Goal: Task Accomplishment & Management: Check status

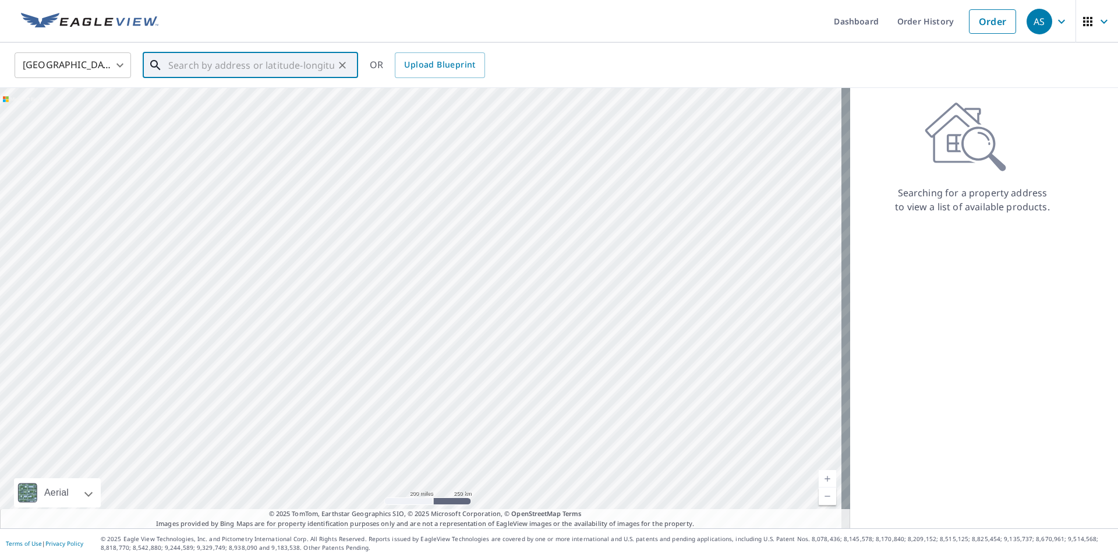
click at [270, 66] on input "text" at bounding box center [251, 65] width 166 height 33
type input "40"
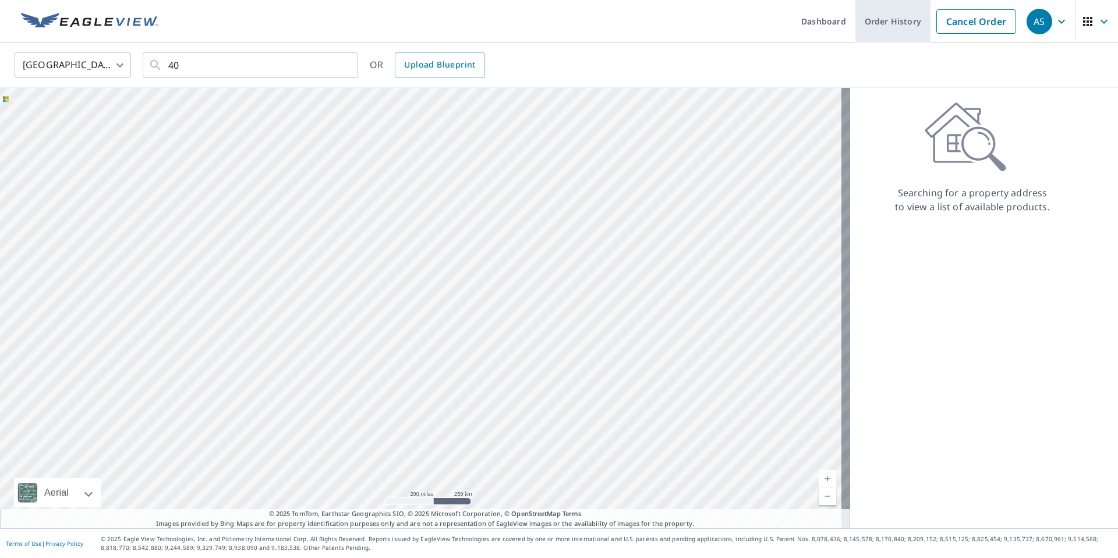
drag, startPoint x: 886, startPoint y: 27, endPoint x: 881, endPoint y: 41, distance: 15.5
click at [886, 27] on link "Order History" at bounding box center [892, 21] width 75 height 43
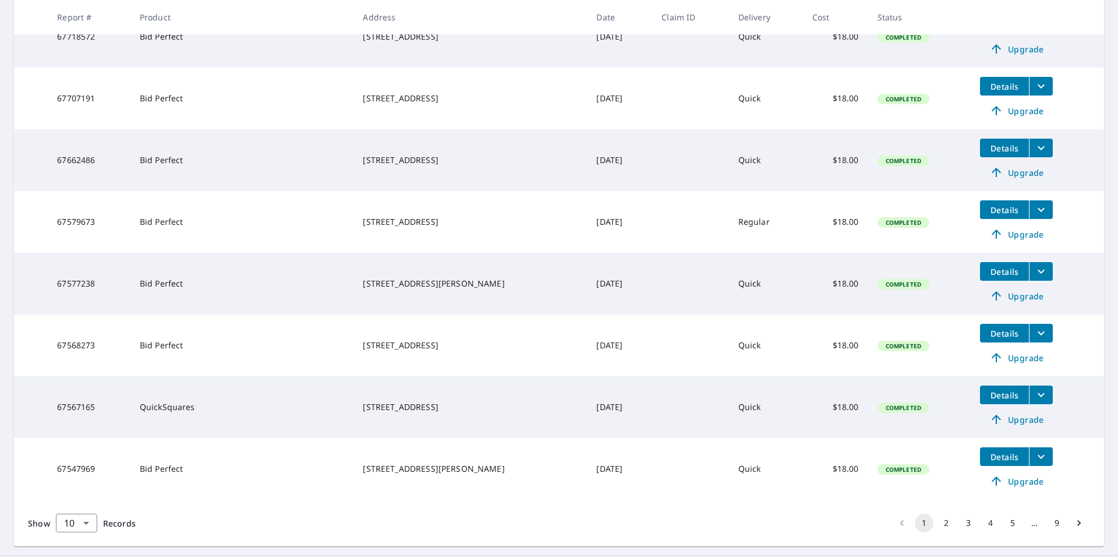
scroll to position [403, 0]
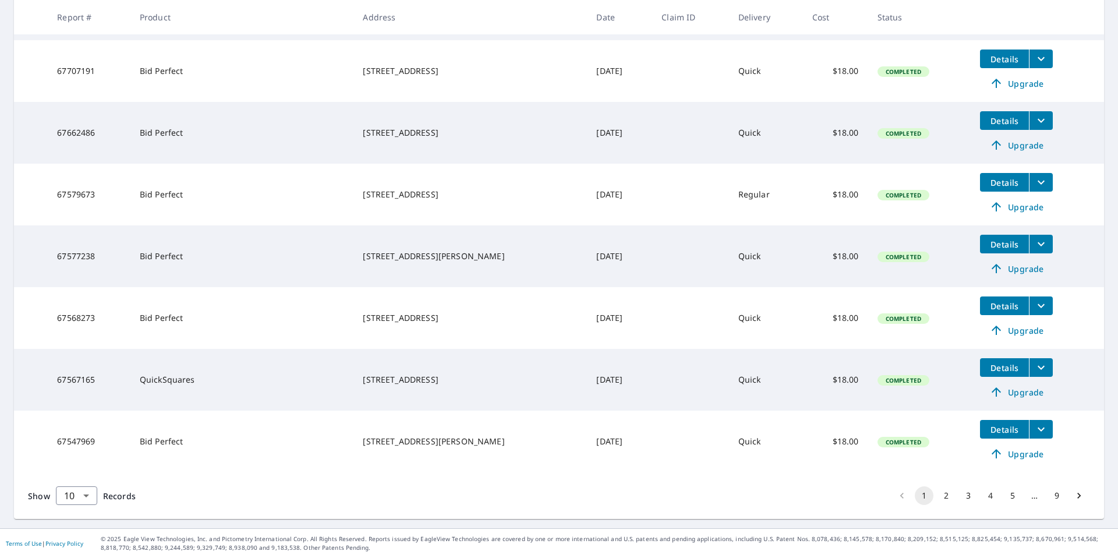
click at [938, 493] on button "2" at bounding box center [946, 495] width 19 height 19
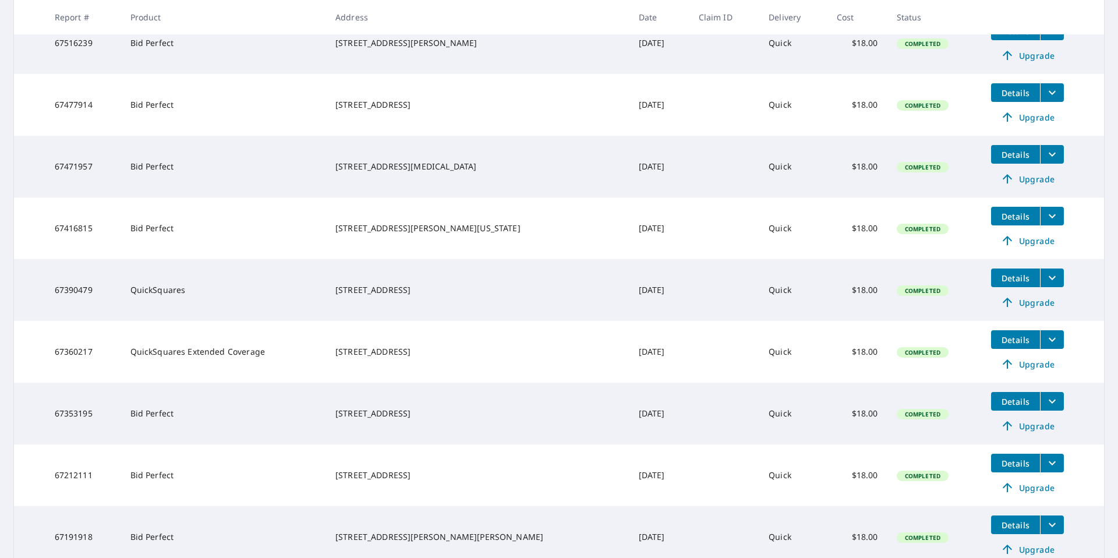
scroll to position [253, 0]
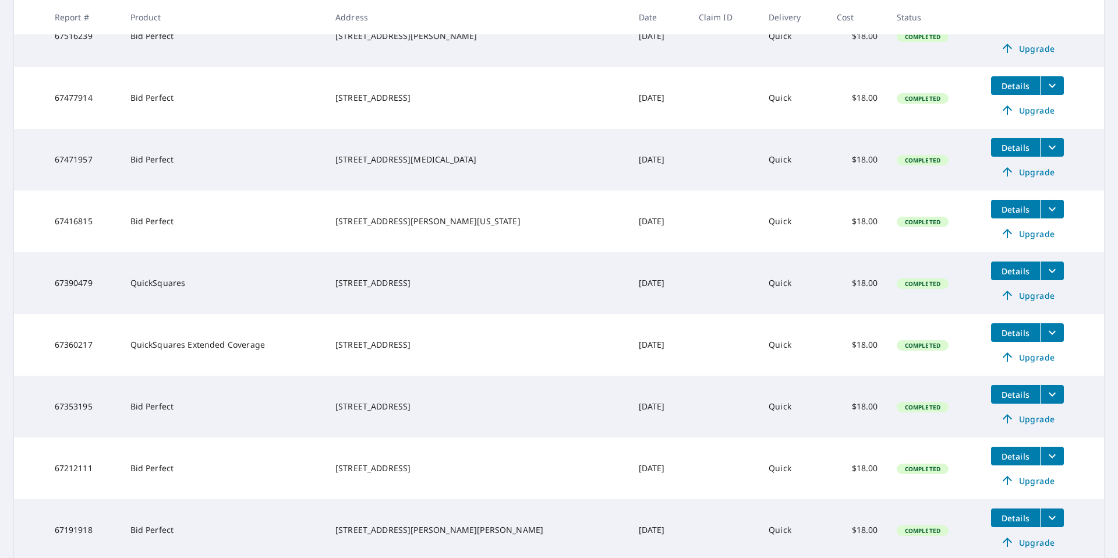
click at [1045, 336] on icon "filesDropdownBtn-67360217" at bounding box center [1052, 332] width 14 height 14
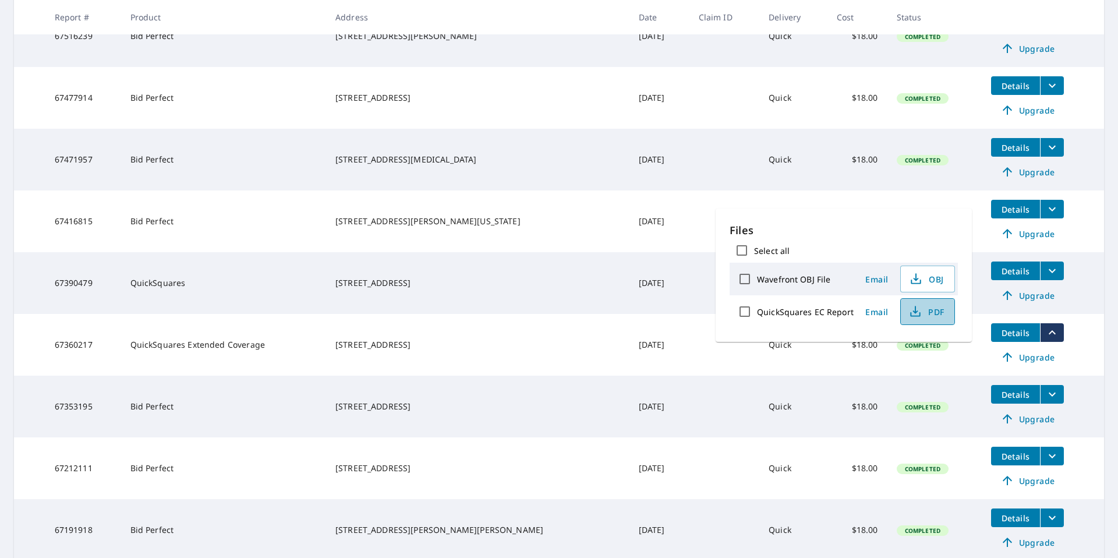
click at [926, 315] on span "PDF" at bounding box center [926, 311] width 37 height 14
